Goal: Check status: Check status

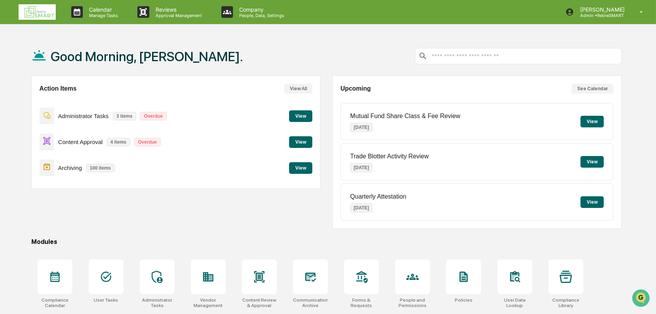
click at [305, 146] on button "View" at bounding box center [300, 142] width 23 height 12
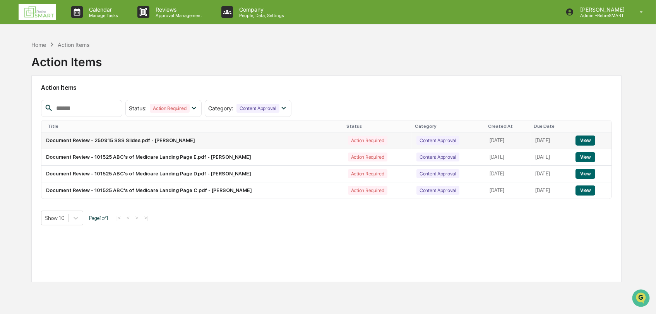
click at [593, 139] on button "View" at bounding box center [585, 140] width 20 height 10
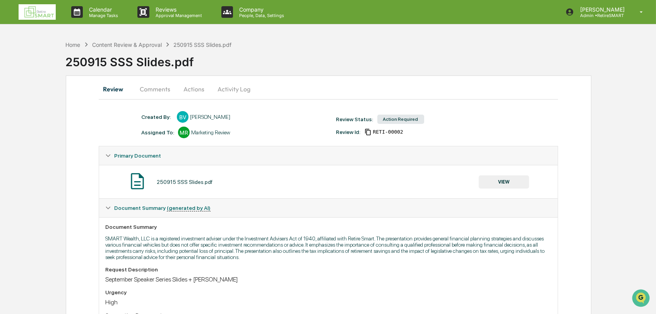
click at [505, 183] on button "VIEW" at bounding box center [503, 181] width 50 height 13
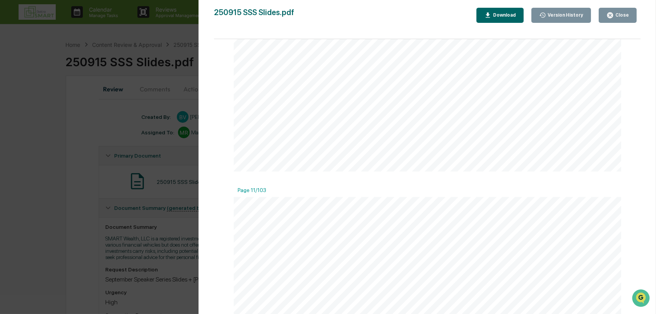
scroll to position [2364, 0]
click at [624, 19] on button "Close" at bounding box center [617, 15] width 38 height 15
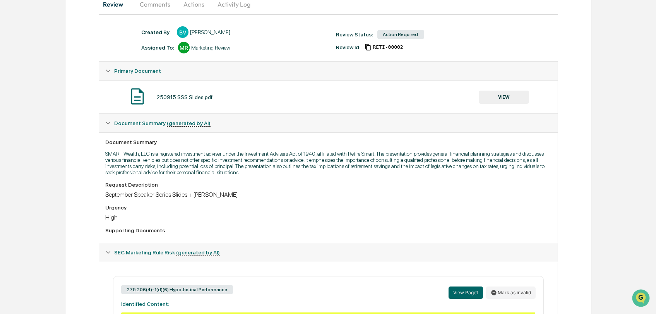
scroll to position [0, 0]
